Goal: Task Accomplishment & Management: Use online tool/utility

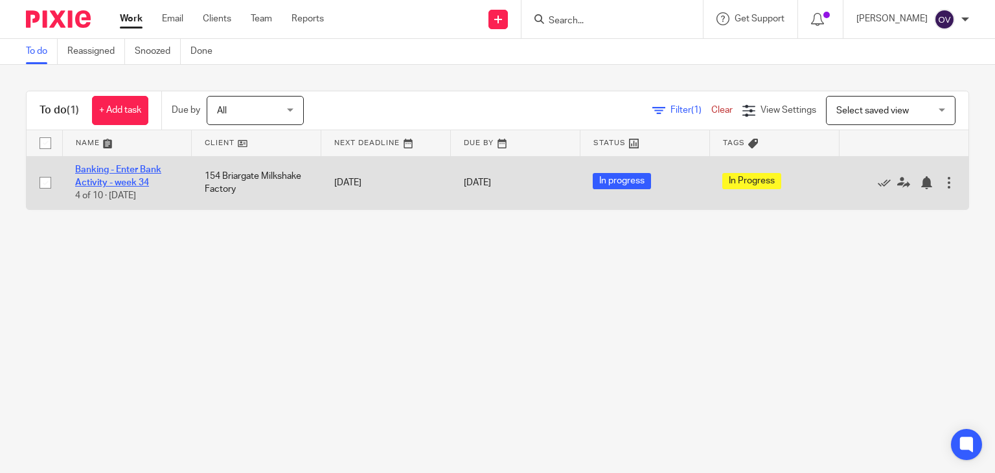
drag, startPoint x: 0, startPoint y: 0, endPoint x: 132, endPoint y: 170, distance: 215.3
click at [132, 170] on link "Banking - Enter Bank Activity - week 34" at bounding box center [118, 176] width 86 height 22
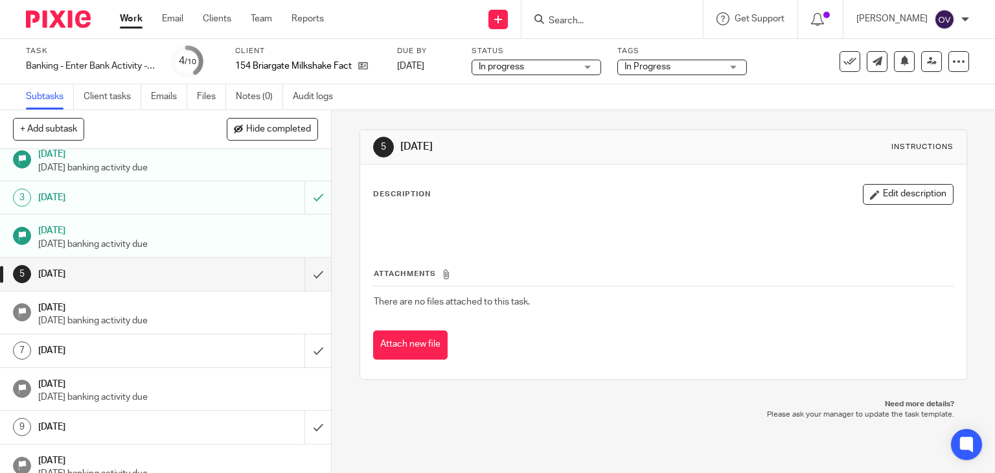
scroll to position [48, 0]
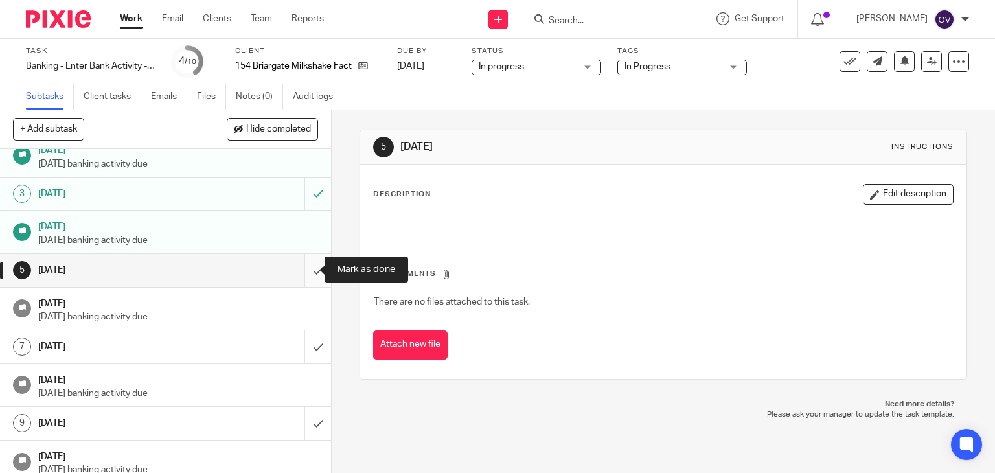
click at [303, 270] on input "submit" at bounding box center [165, 270] width 331 height 32
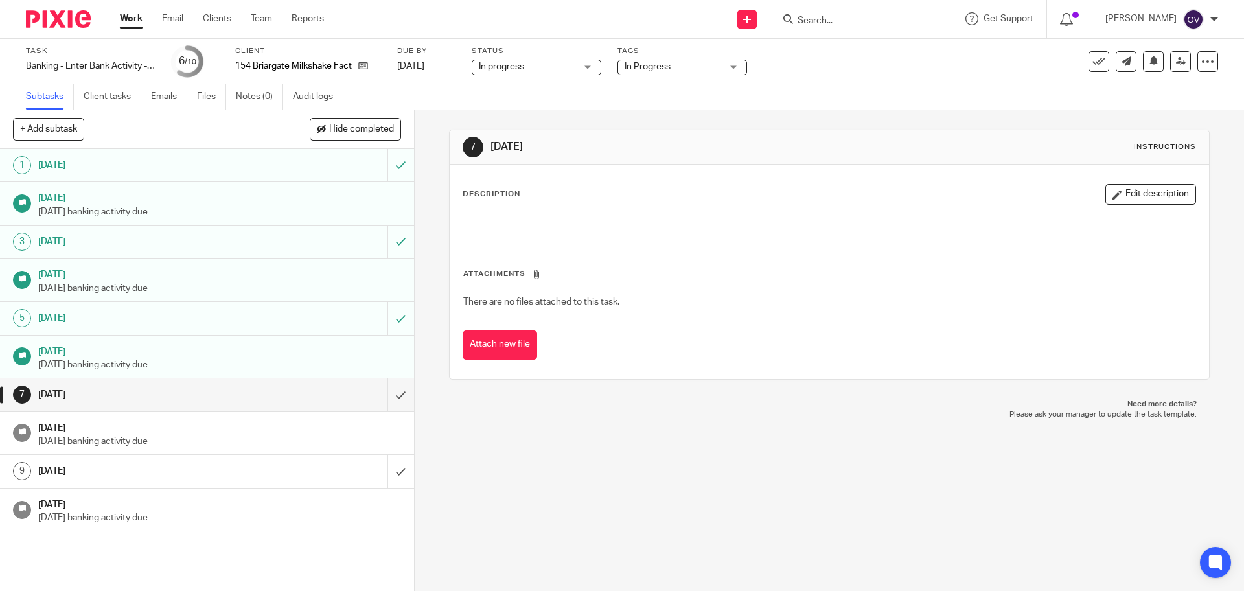
click at [568, 472] on div "7 Wednesday Instructions Description Edit description Attachments There are no …" at bounding box center [829, 350] width 829 height 481
click at [666, 472] on div "7 Wednesday Instructions Description Edit description Attachments There are no …" at bounding box center [829, 350] width 829 height 481
